Goal: Browse casually

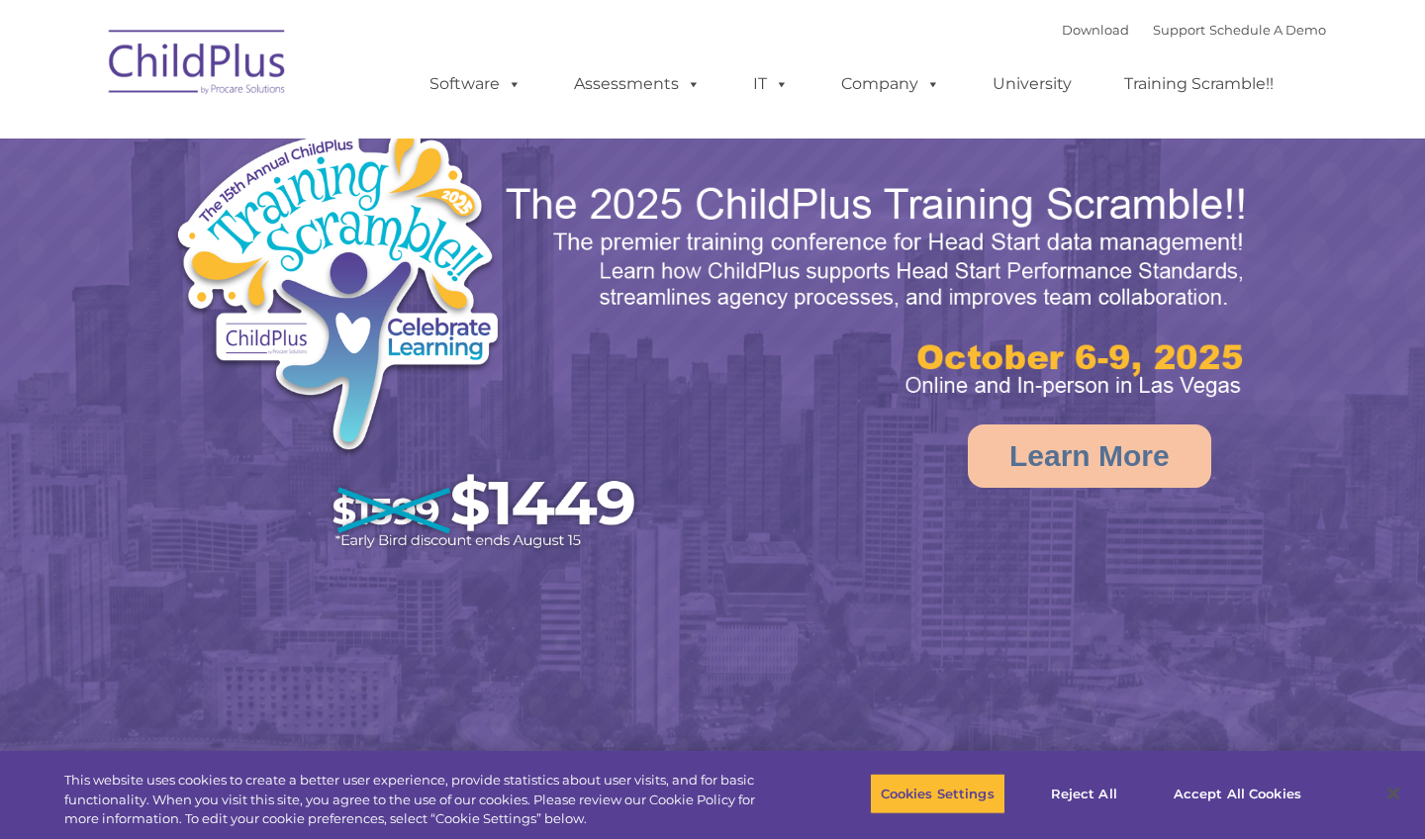
select select "MEDIUM"
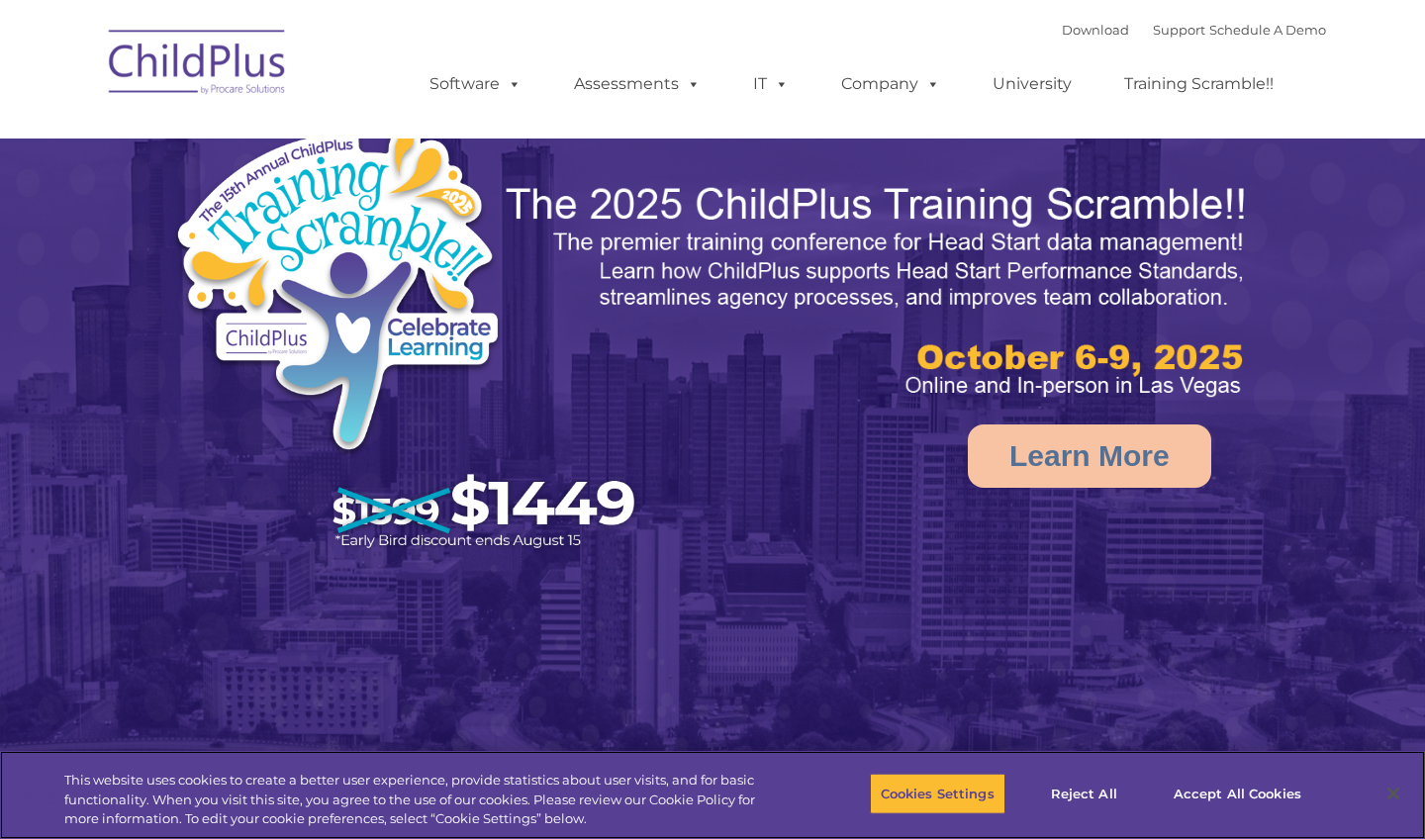
select select "MEDIUM"
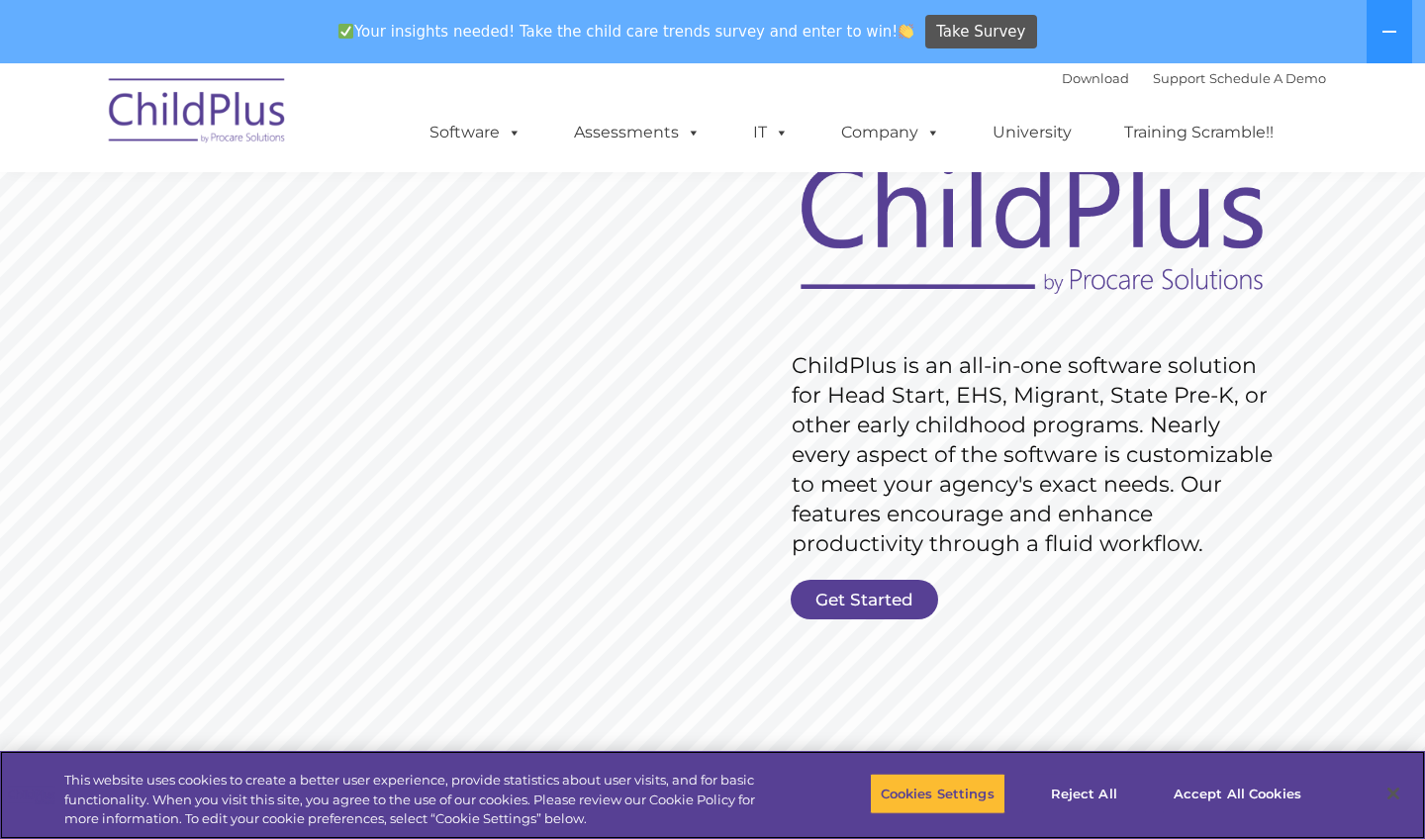
scroll to position [171, 0]
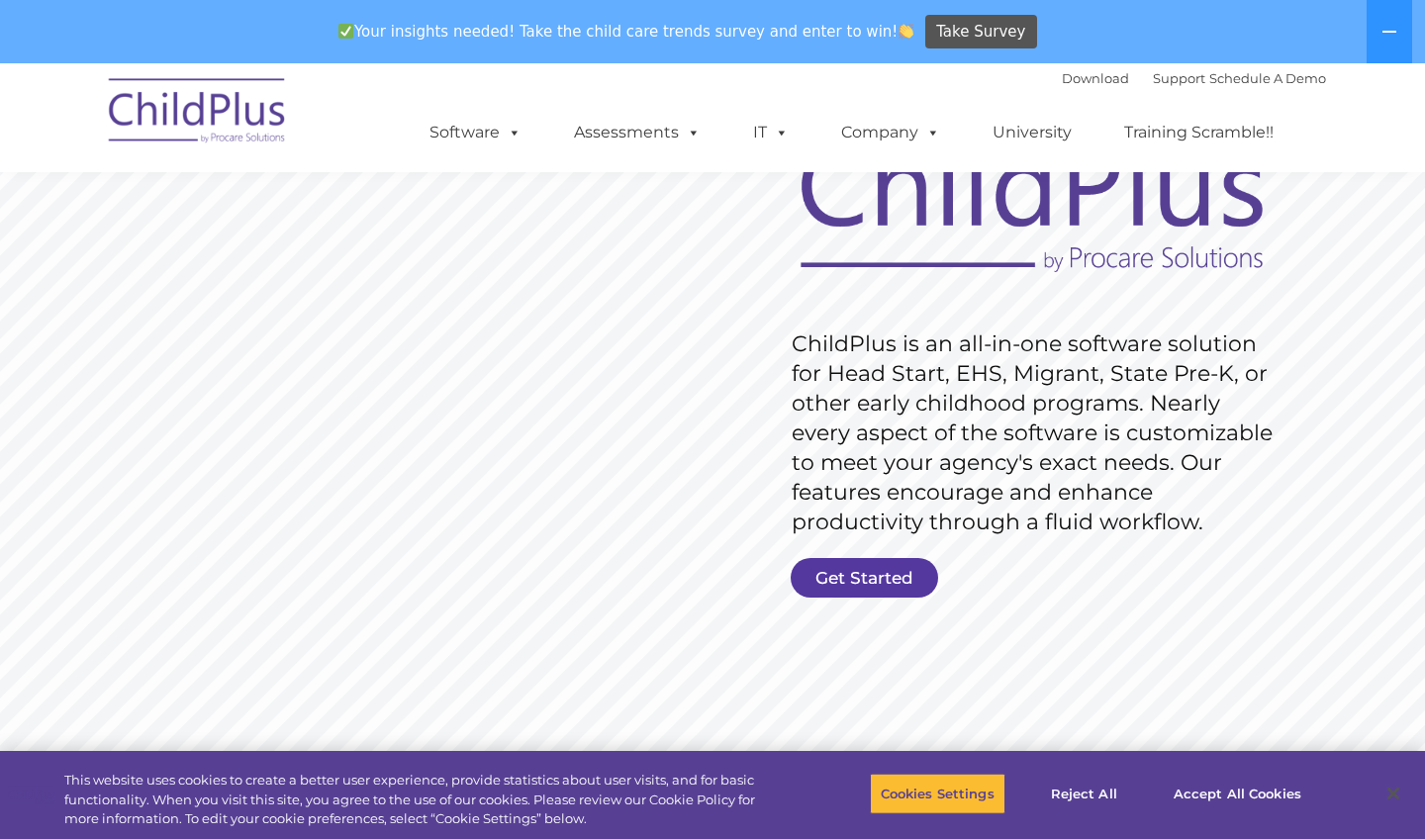
click at [902, 571] on link "Get Started" at bounding box center [864, 578] width 147 height 40
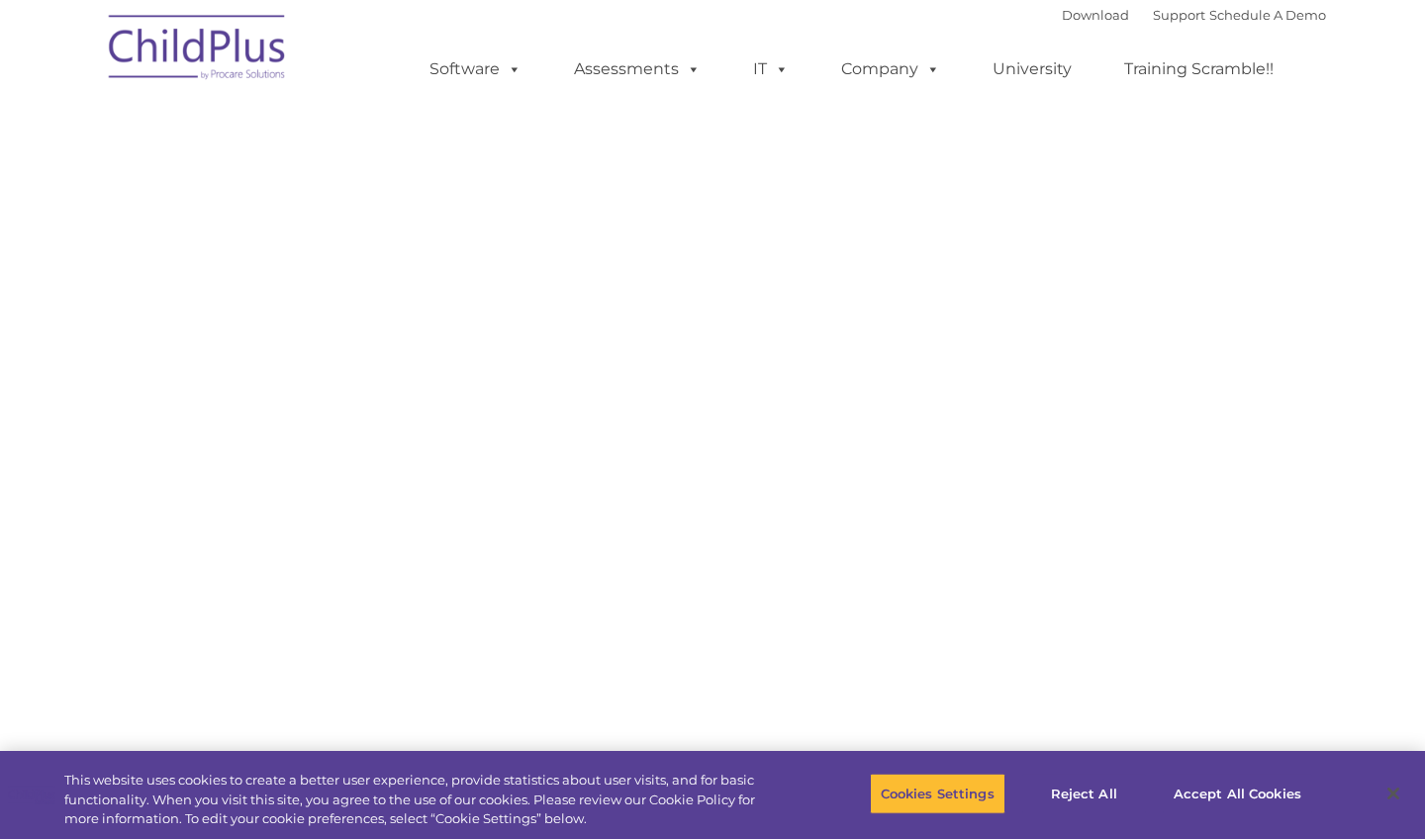
select select "MEDIUM"
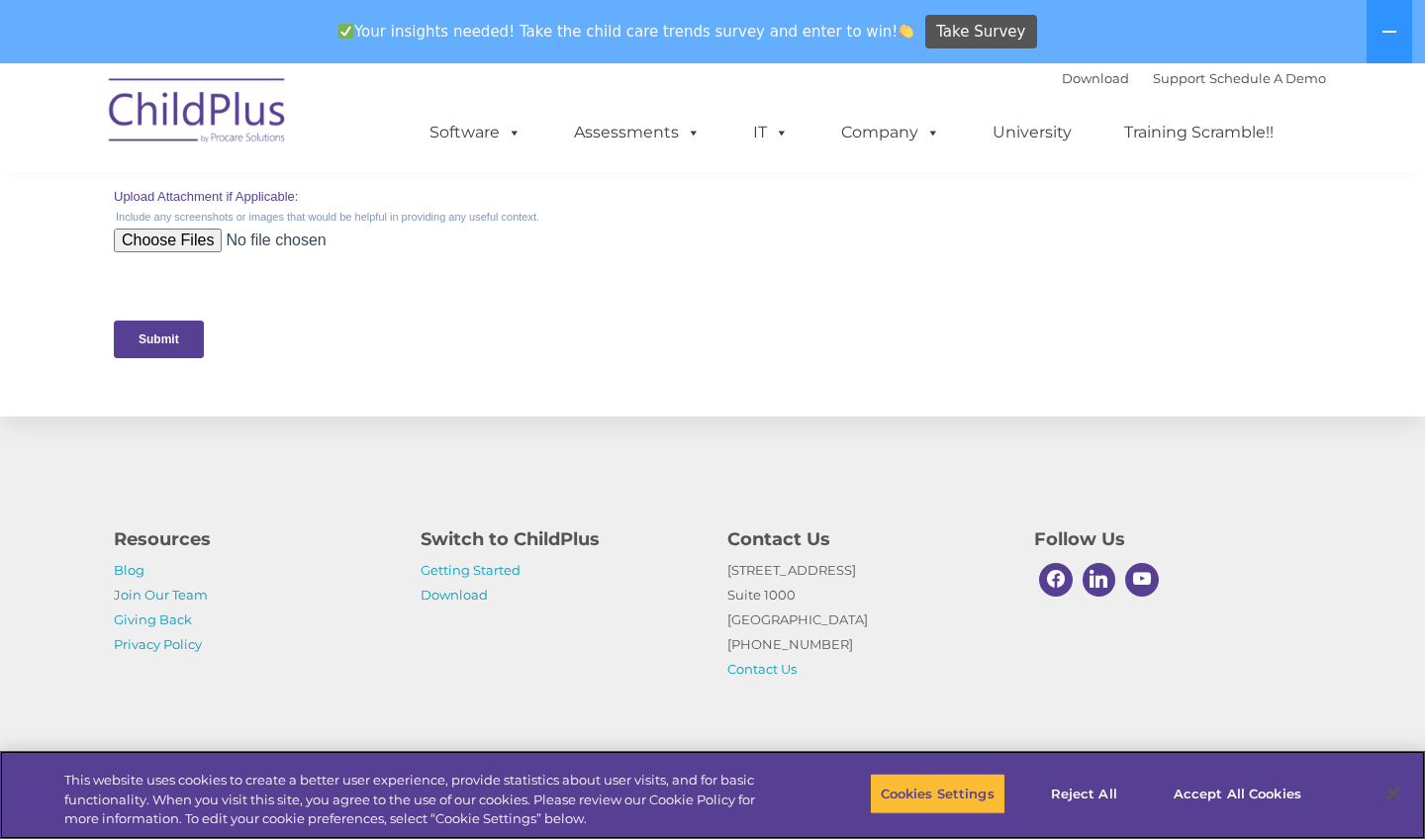
scroll to position [927, 0]
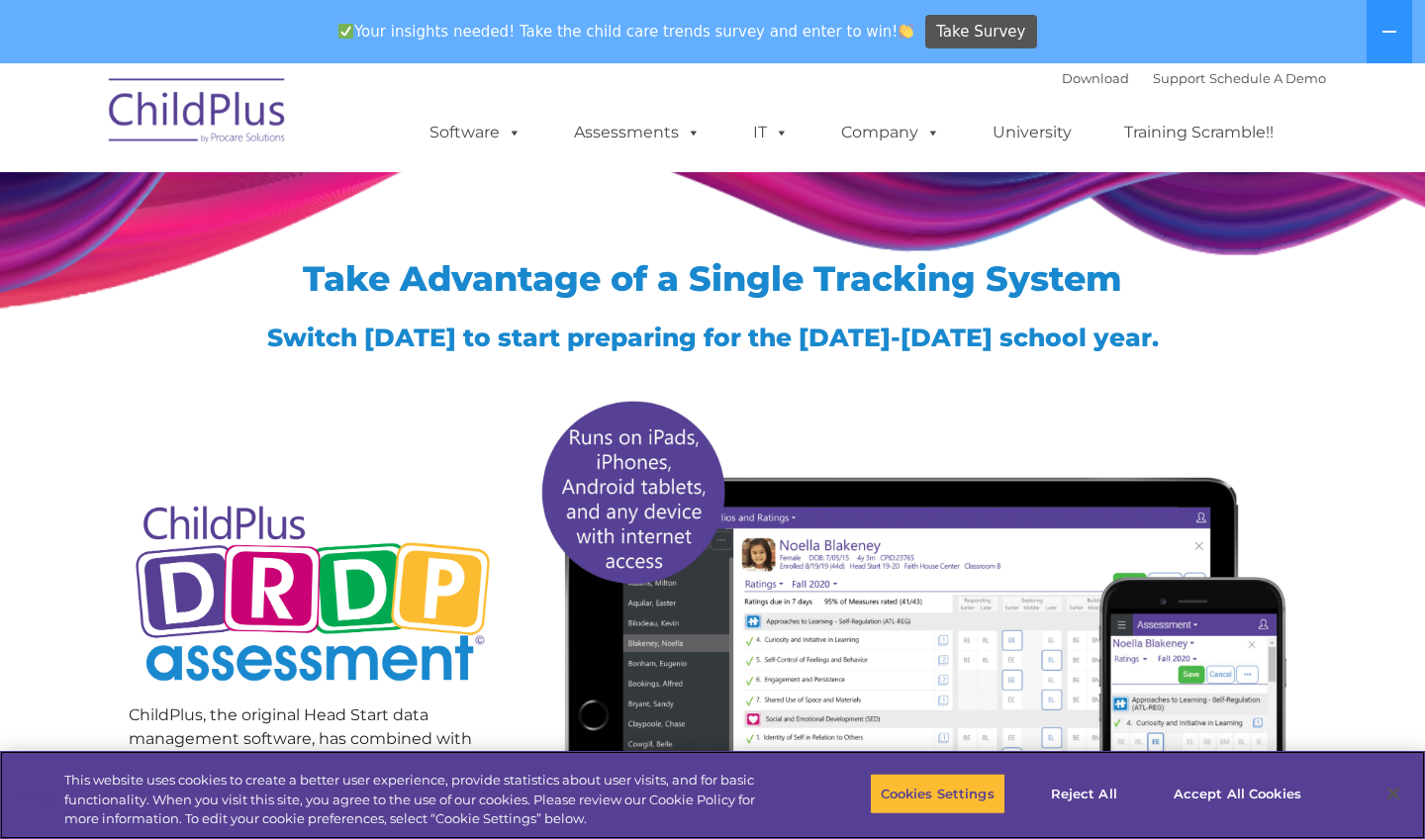
scroll to position [62, 0]
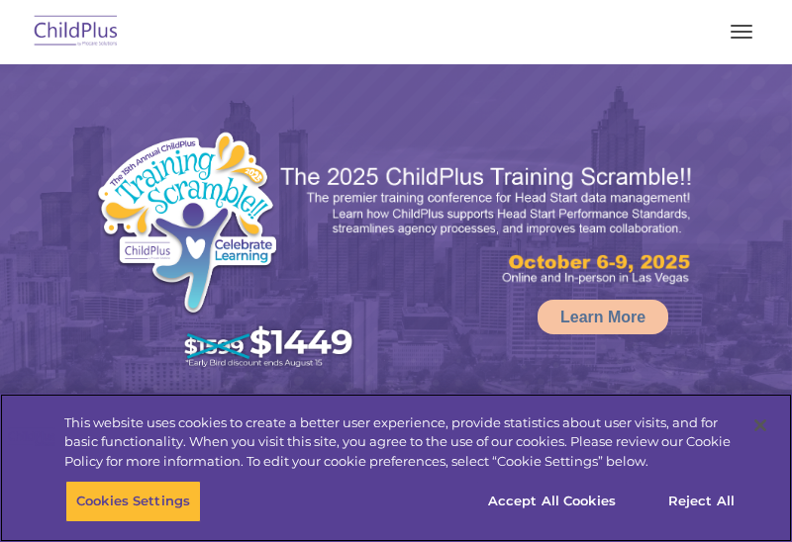
select select "MEDIUM"
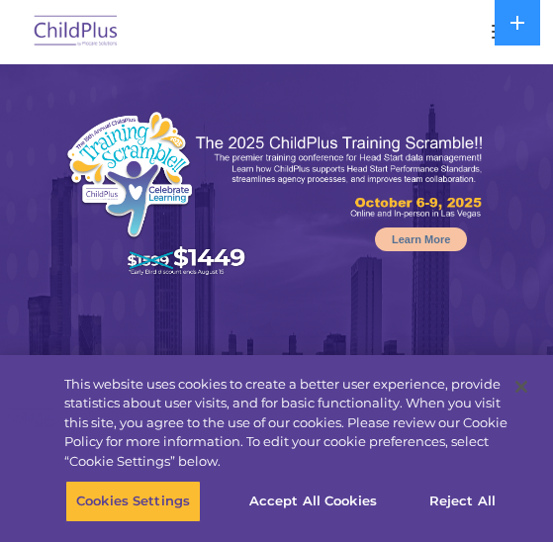
select select "MEDIUM"
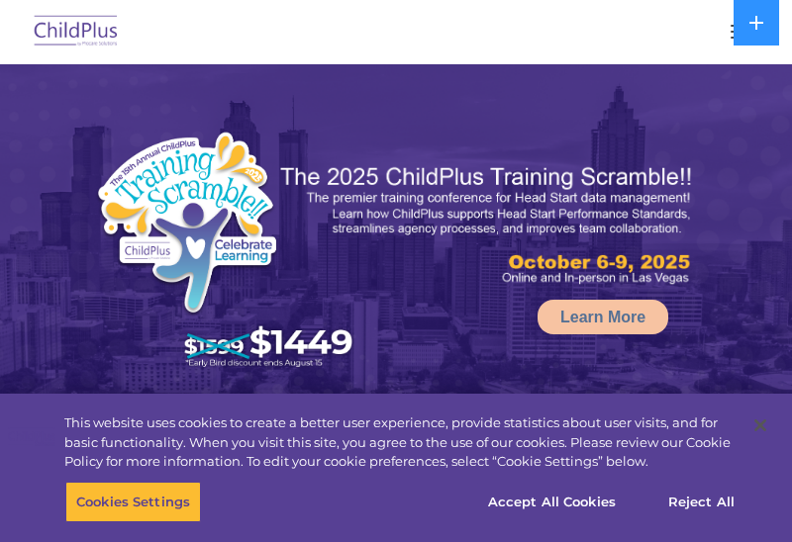
select select "MEDIUM"
